Goal: Transaction & Acquisition: Obtain resource

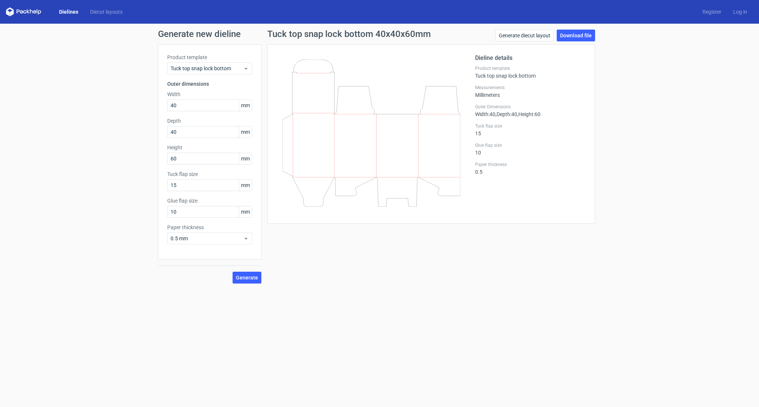
click at [339, 135] on icon at bounding box center [372, 132] width 178 height 147
click at [341, 119] on icon at bounding box center [372, 132] width 178 height 147
click at [68, 10] on link "Dielines" at bounding box center [68, 11] width 31 height 7
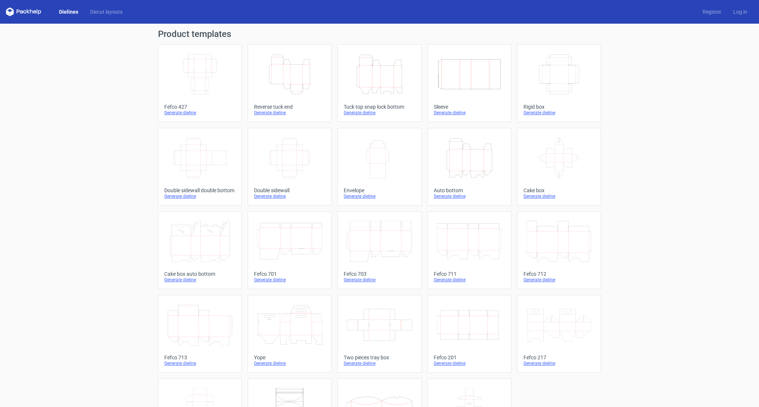
click at [303, 87] on icon "Height Depth Width" at bounding box center [289, 74] width 65 height 41
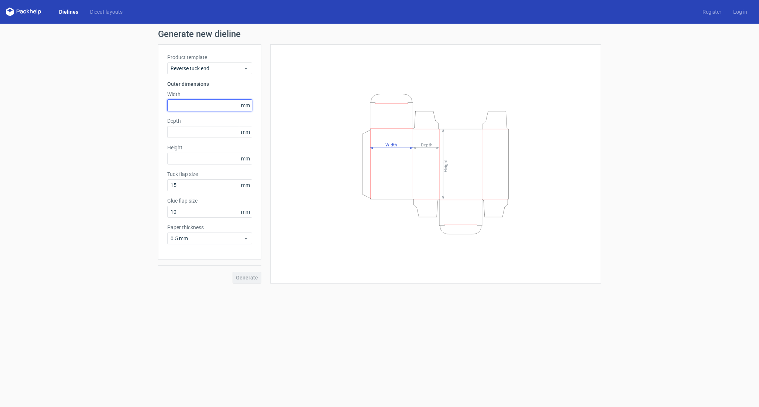
click at [209, 106] on input "text" at bounding box center [209, 105] width 85 height 12
type input "60"
click at [185, 153] on input "text" at bounding box center [209, 159] width 85 height 12
type input "60"
drag, startPoint x: 187, startPoint y: 107, endPoint x: 149, endPoint y: 106, distance: 37.7
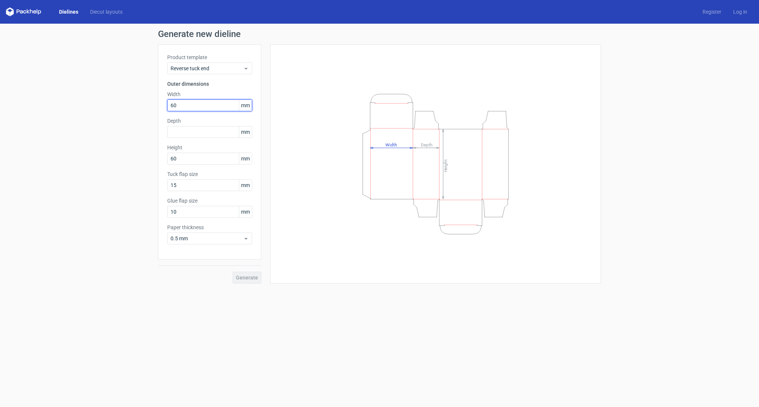
click at [149, 106] on div "Generate new dieline Product template Reverse tuck end Outer dimensions Width 6…" at bounding box center [379, 157] width 759 height 266
click at [213, 137] on input "text" at bounding box center [209, 132] width 85 height 12
type input "32"
drag, startPoint x: 179, startPoint y: 104, endPoint x: 120, endPoint y: 105, distance: 59.8
click at [120, 105] on div "Generate new dieline Product template Reverse tuck end Outer dimensions Width 6…" at bounding box center [379, 157] width 759 height 266
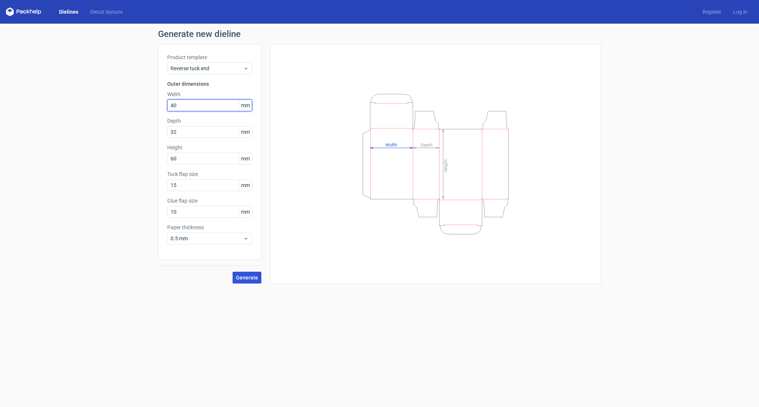
type input "40"
click at [244, 279] on span "Generate" at bounding box center [247, 277] width 22 height 5
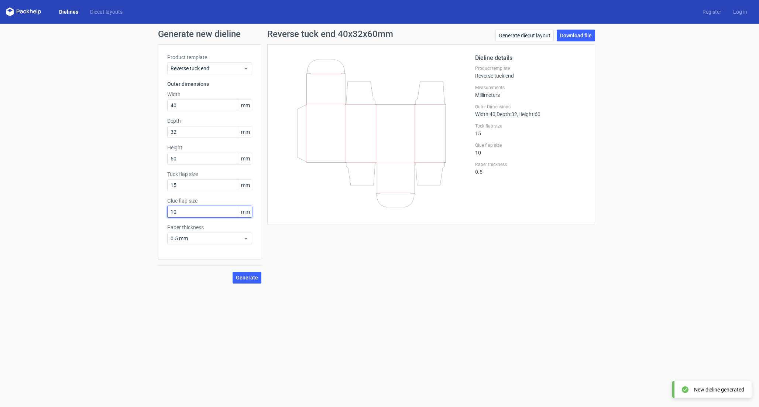
drag, startPoint x: 190, startPoint y: 214, endPoint x: 125, endPoint y: 208, distance: 65.7
click at [125, 208] on div "Generate new dieline Product template Reverse tuck end Outer dimensions Width 4…" at bounding box center [379, 157] width 759 height 266
click at [588, 37] on link "Download file" at bounding box center [576, 36] width 38 height 12
